Goal: Navigation & Orientation: Find specific page/section

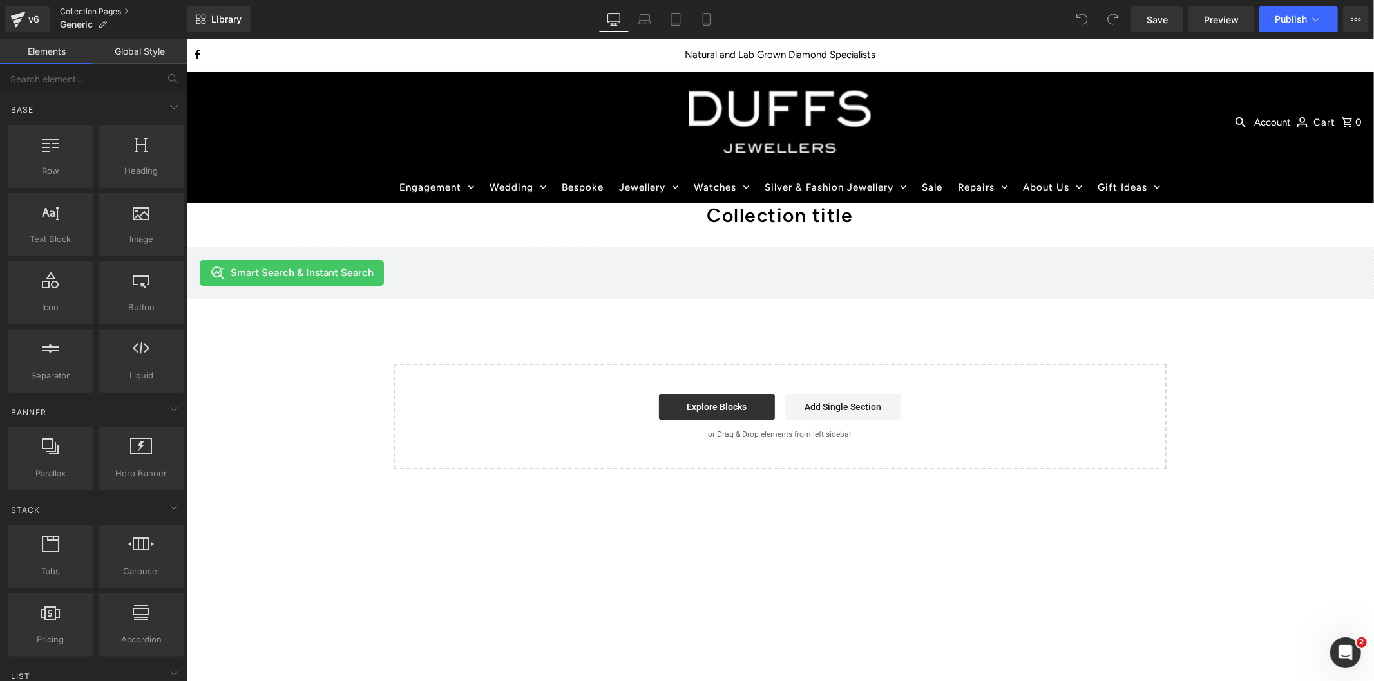
click at [97, 10] on link "Collection Pages" at bounding box center [123, 11] width 127 height 10
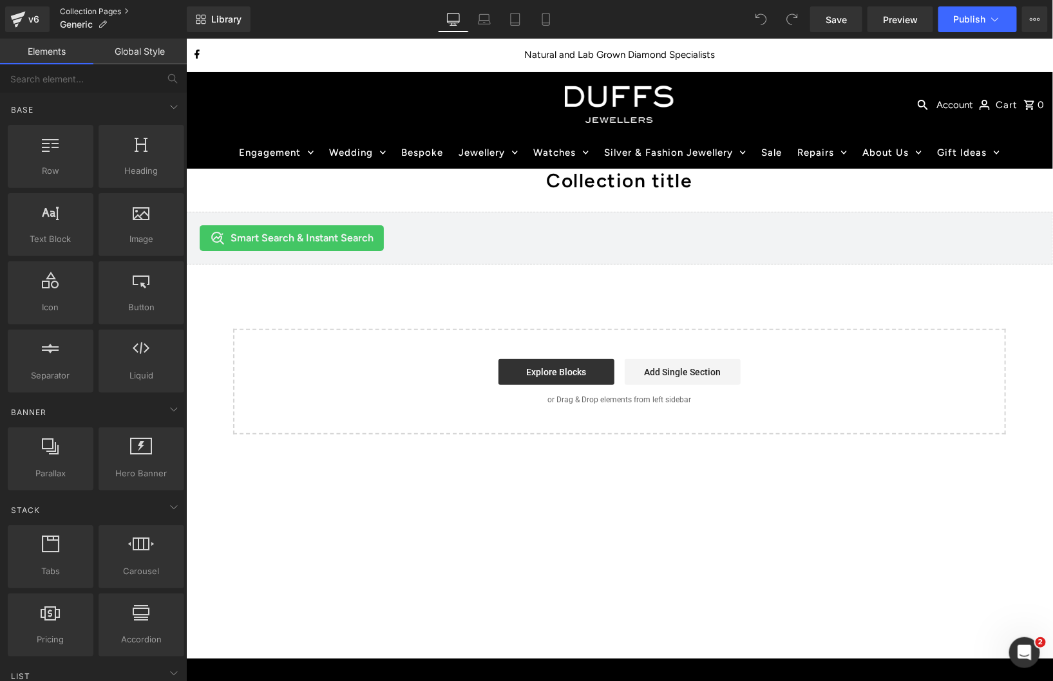
click at [82, 8] on link "Collection Pages" at bounding box center [123, 11] width 127 height 10
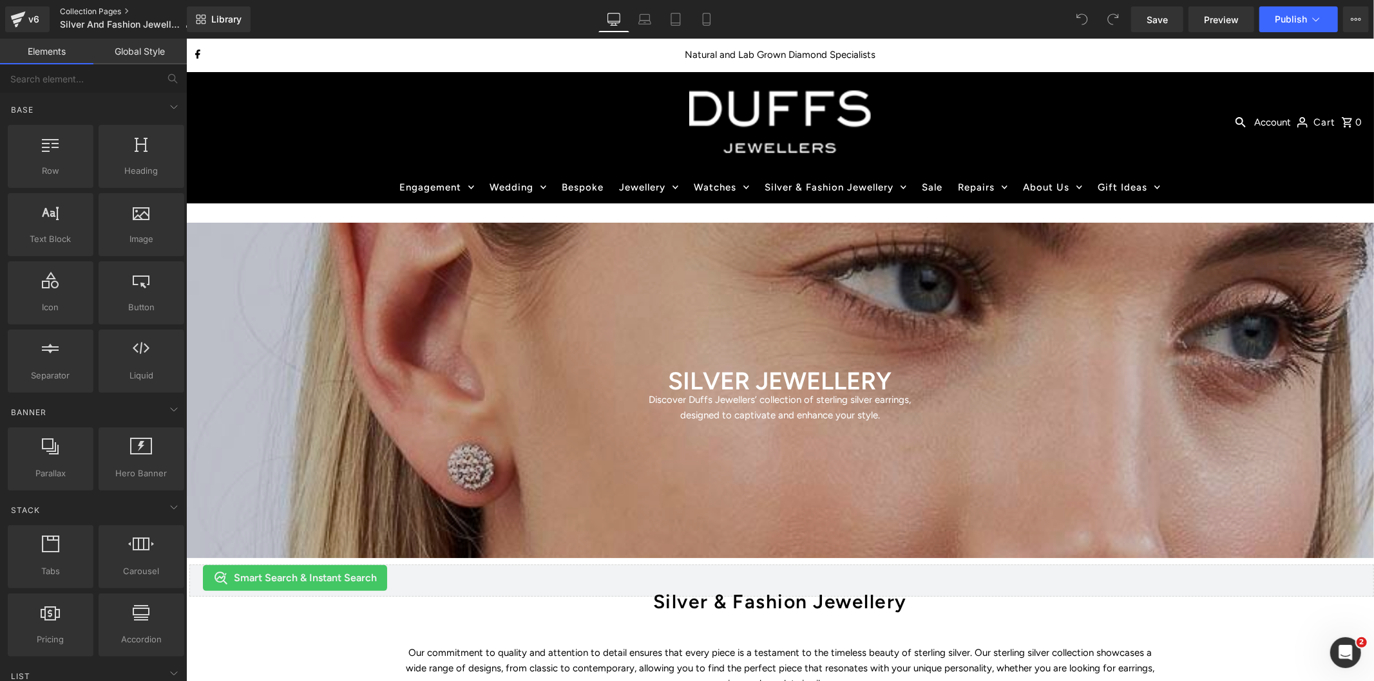
click at [89, 6] on link "Collection Pages" at bounding box center [132, 11] width 144 height 10
